Goal: Transaction & Acquisition: Purchase product/service

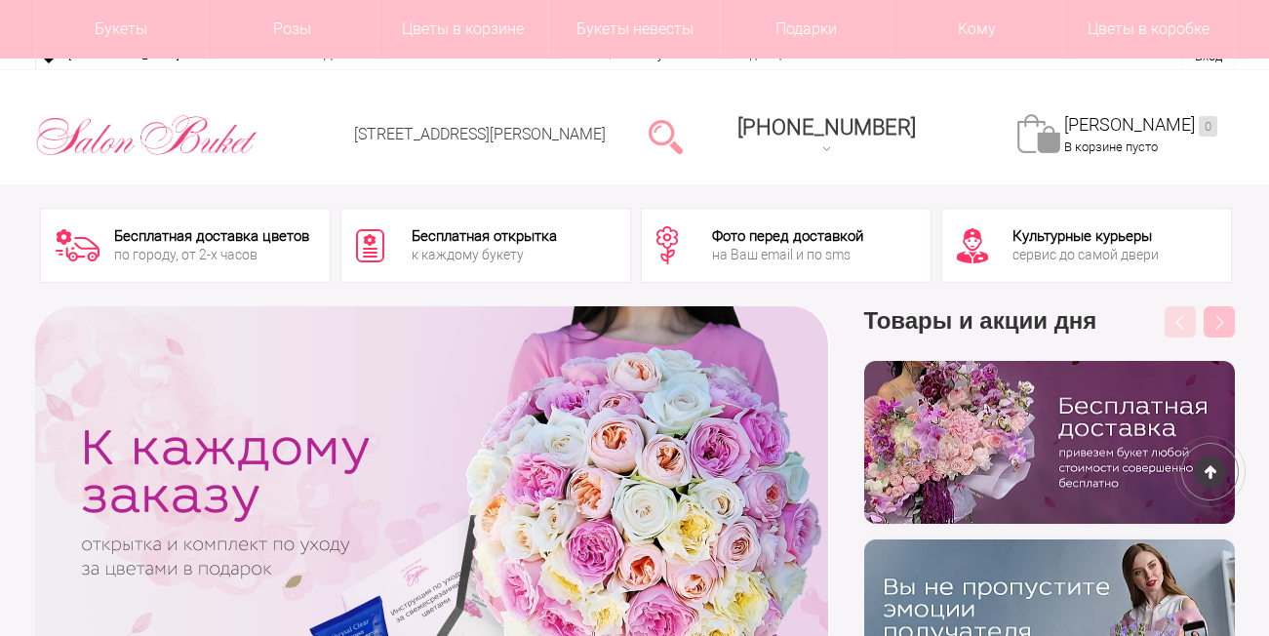
scroll to position [195, 0]
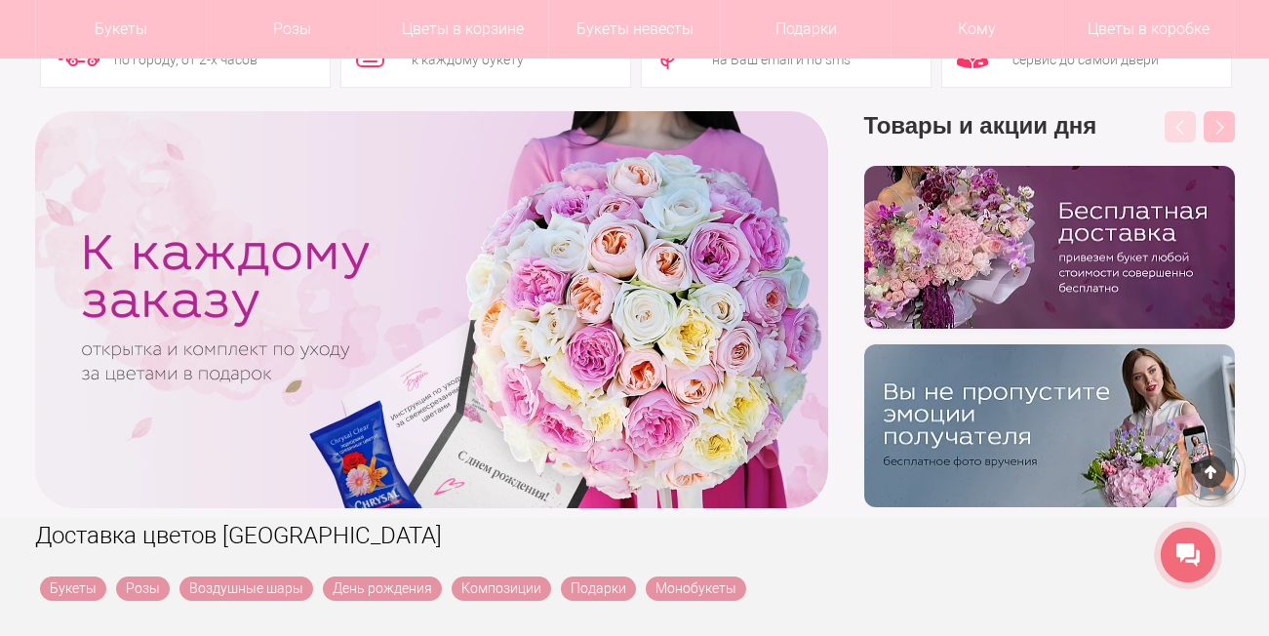
click at [976, 332] on div at bounding box center [1049, 336] width 371 height 341
click at [984, 313] on img at bounding box center [1049, 247] width 371 height 163
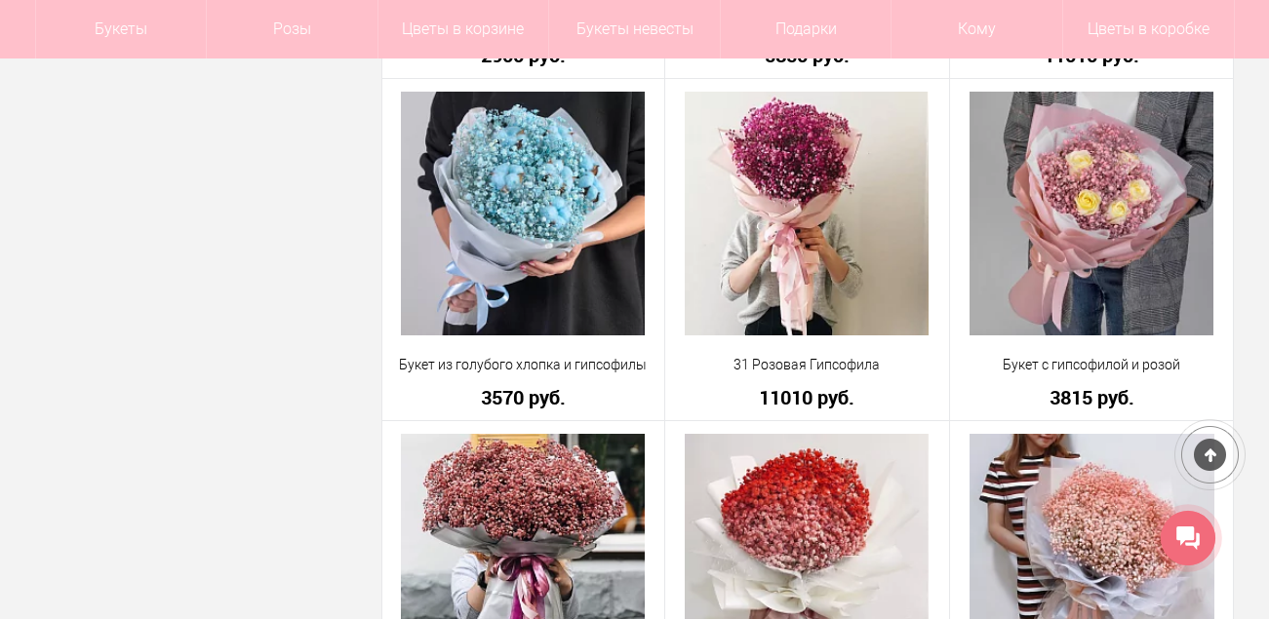
scroll to position [3413, 0]
